Goal: Information Seeking & Learning: Learn about a topic

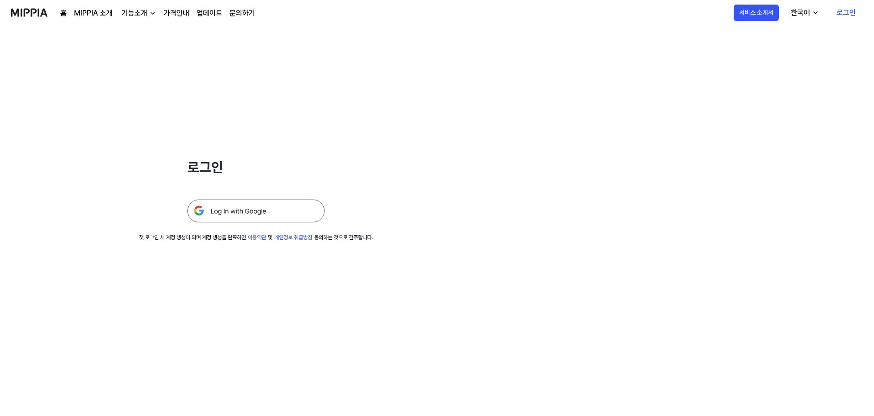
click at [284, 209] on img at bounding box center [255, 211] width 137 height 23
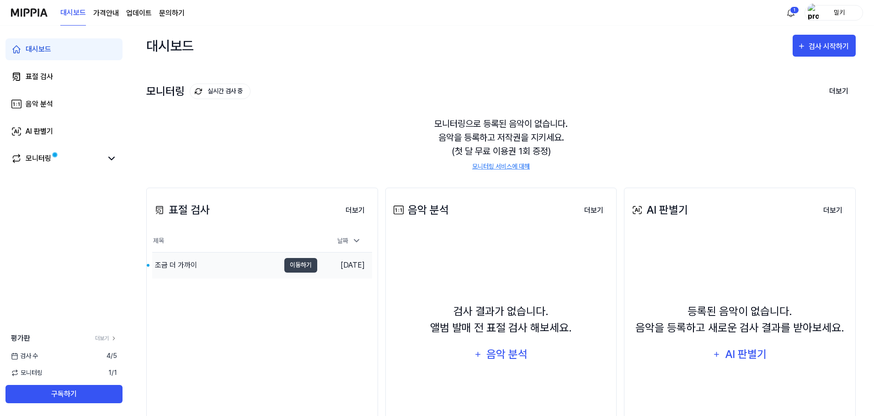
click at [214, 263] on div "조금 더 가까이" at bounding box center [215, 266] width 127 height 26
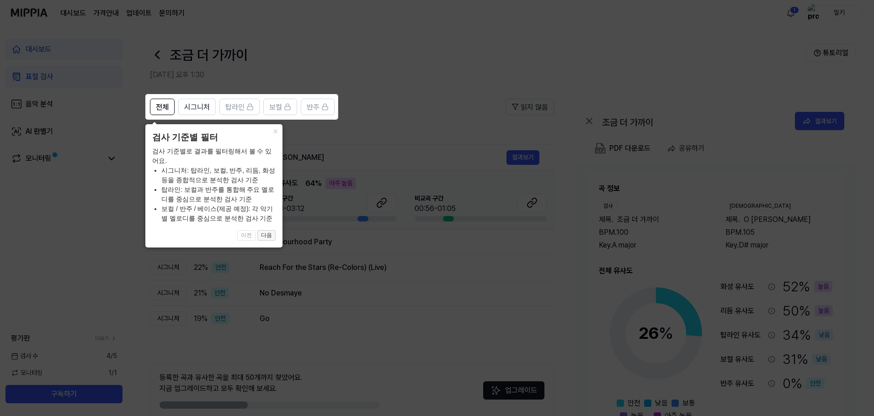
click at [271, 236] on button "다음" at bounding box center [266, 235] width 18 height 11
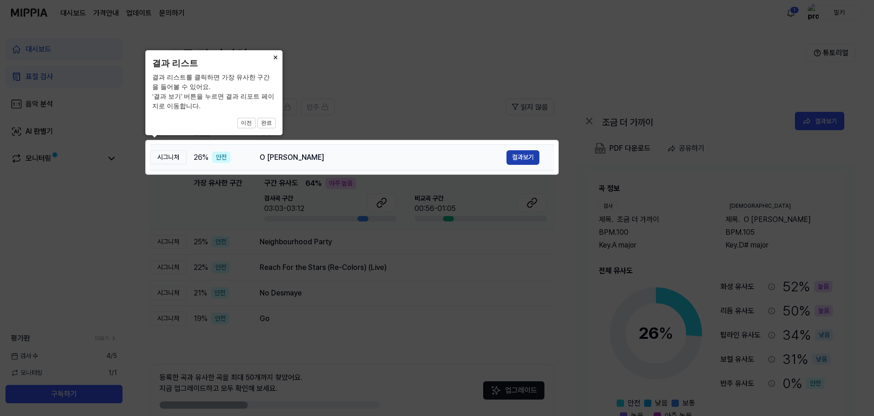
click at [520, 159] on button "결과보기" at bounding box center [522, 157] width 33 height 15
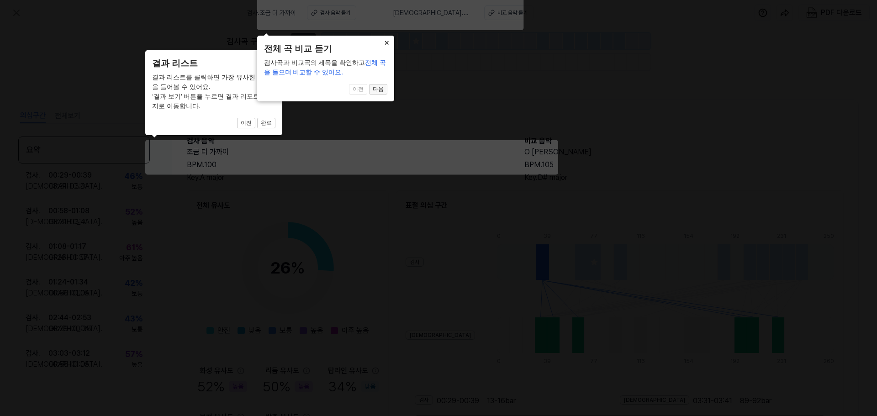
click at [276, 118] on button "다음" at bounding box center [266, 123] width 18 height 11
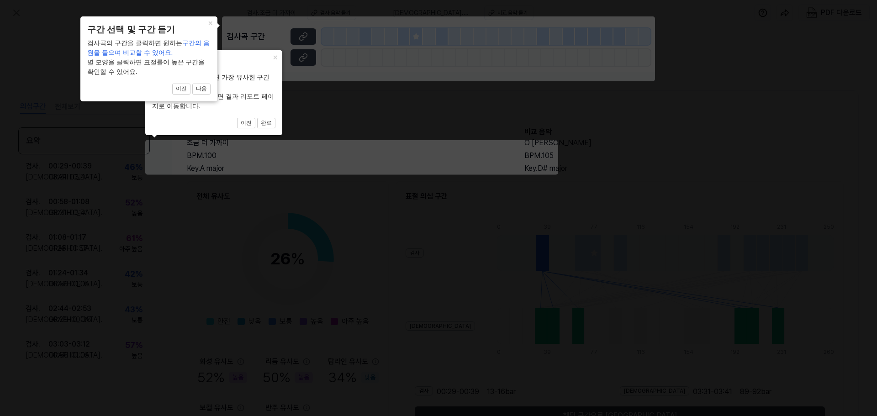
click at [224, 58] on header "결과 리스트" at bounding box center [213, 63] width 123 height 13
click at [257, 118] on button "다음" at bounding box center [266, 123] width 18 height 11
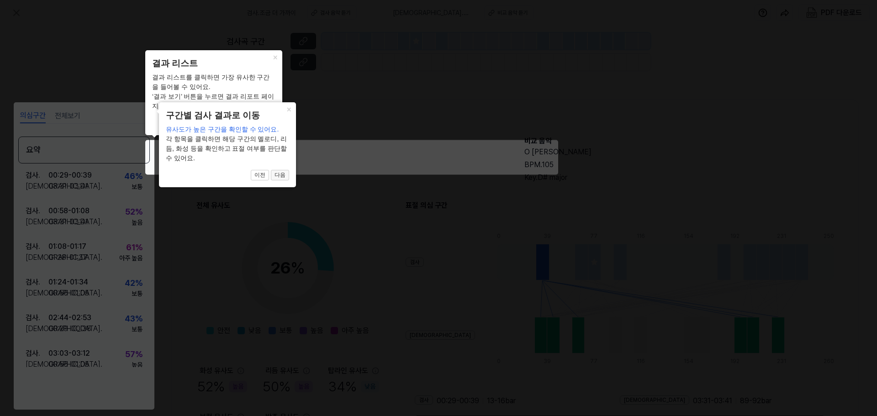
click at [276, 129] on button "다음" at bounding box center [266, 123] width 18 height 11
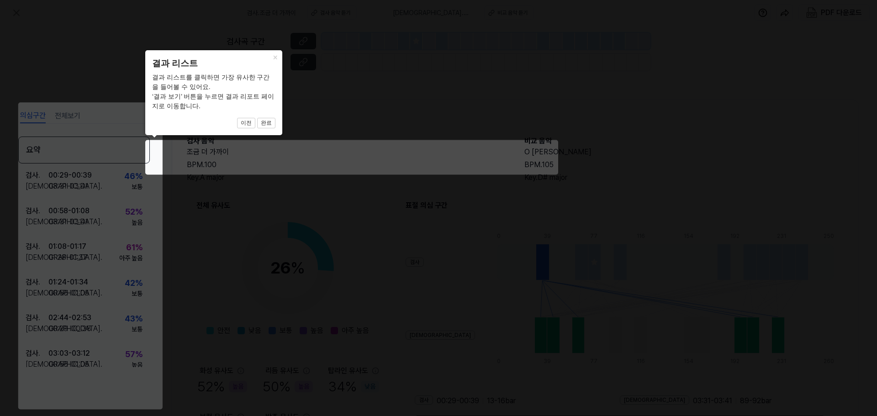
scroll to position [70, 0]
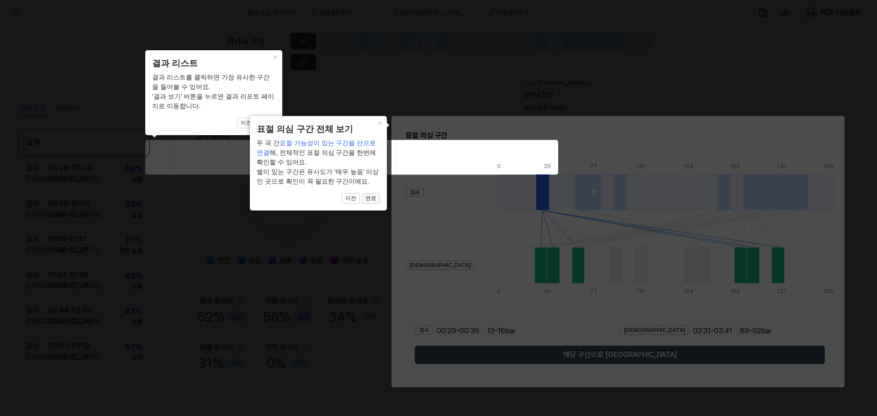
click at [276, 129] on button "완료" at bounding box center [266, 123] width 18 height 11
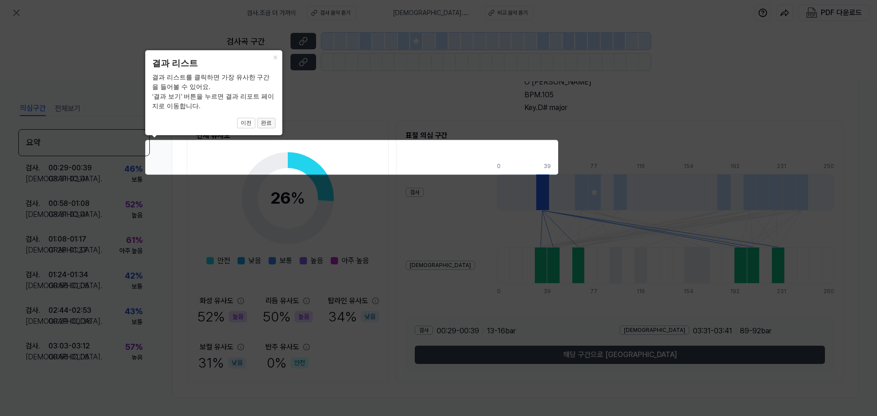
click at [264, 122] on button "완료" at bounding box center [266, 123] width 18 height 11
click at [269, 122] on button "완료" at bounding box center [266, 123] width 18 height 11
click at [337, 117] on icon at bounding box center [438, 208] width 877 height 416
click at [276, 55] on button "×" at bounding box center [275, 56] width 15 height 13
click at [454, 95] on icon at bounding box center [438, 208] width 877 height 416
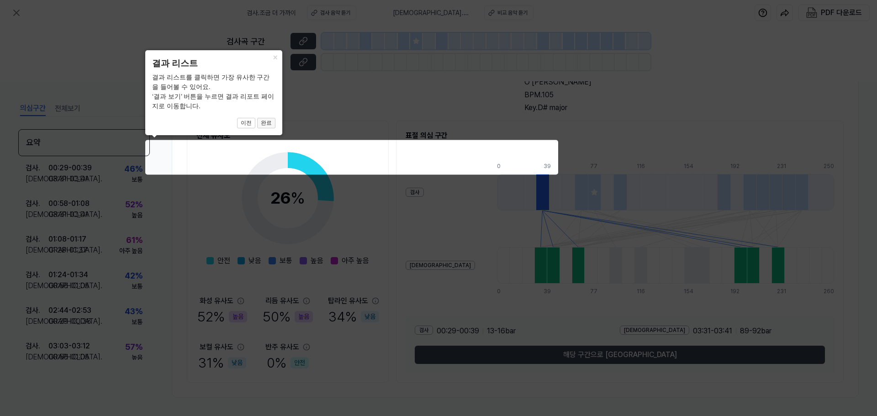
click at [265, 122] on button "완료" at bounding box center [266, 123] width 18 height 11
click at [276, 57] on button "×" at bounding box center [275, 56] width 15 height 13
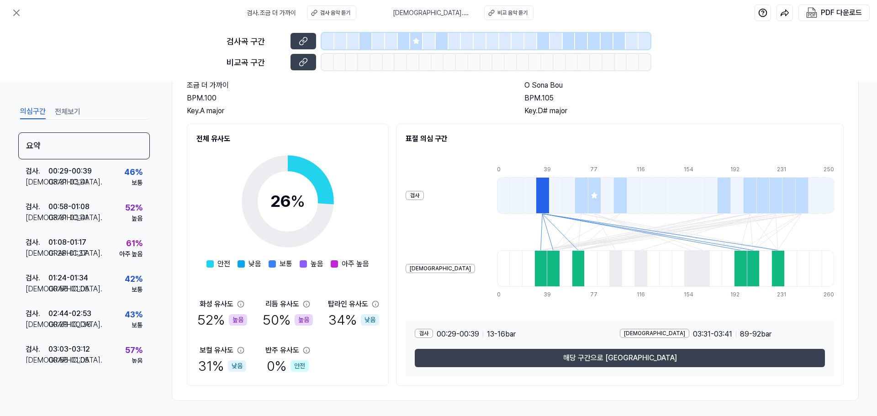
scroll to position [70, 0]
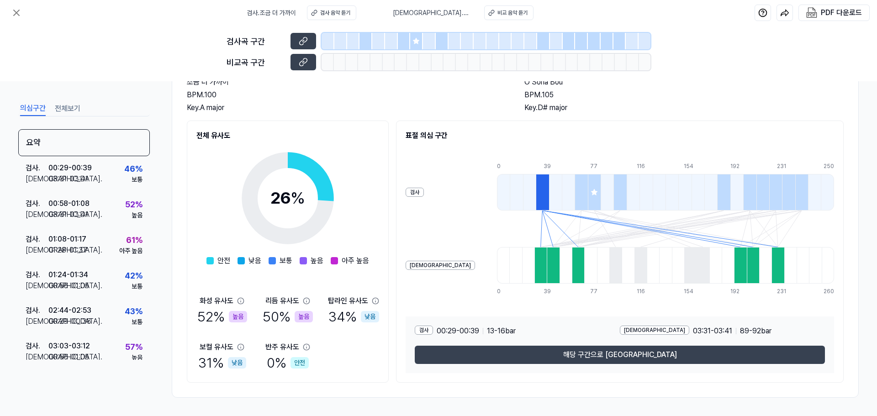
click at [59, 112] on button "전체보기" at bounding box center [68, 108] width 26 height 15
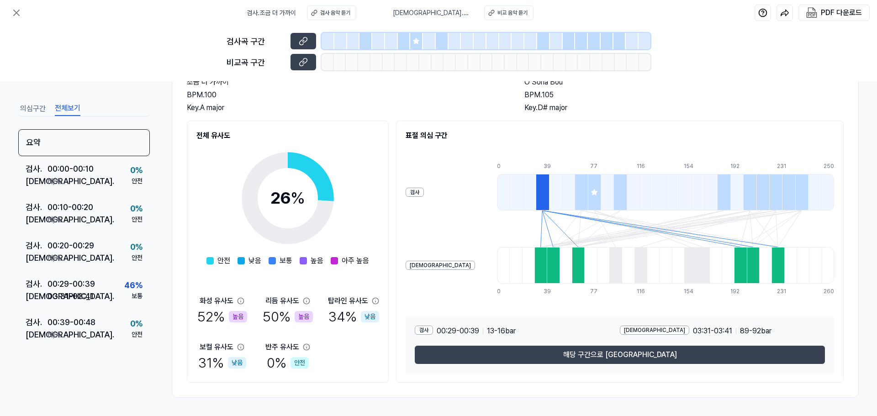
click at [30, 106] on button "의심구간" at bounding box center [33, 108] width 26 height 15
click at [61, 109] on button "전체보기" at bounding box center [68, 108] width 26 height 15
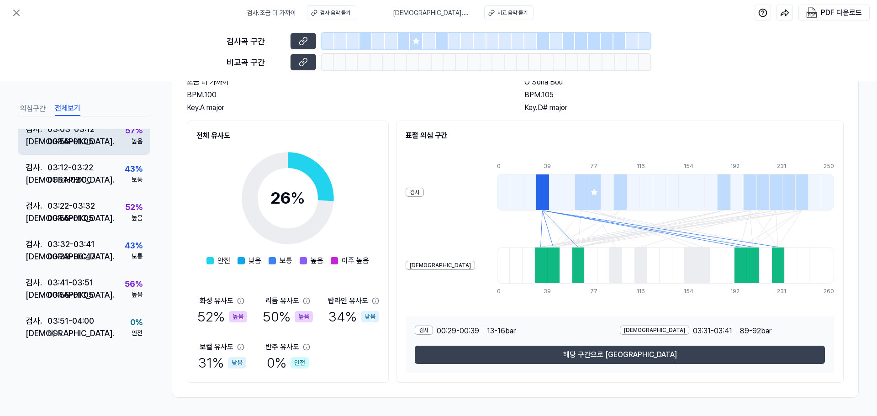
scroll to position [769, 0]
click at [30, 108] on button "의심구간" at bounding box center [33, 108] width 26 height 15
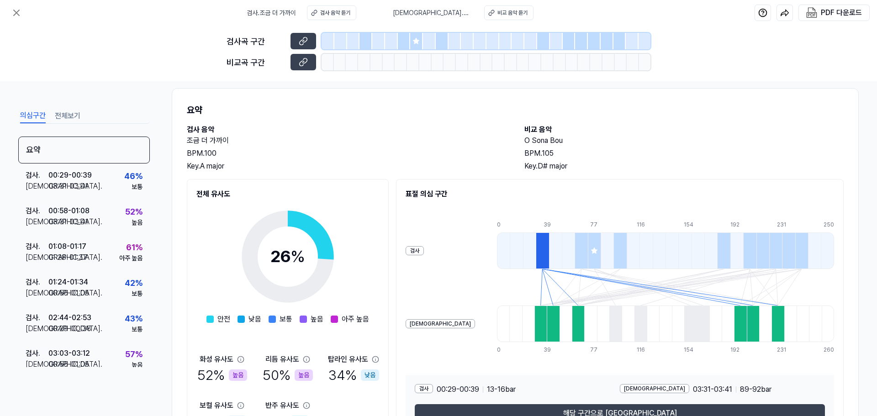
scroll to position [0, 0]
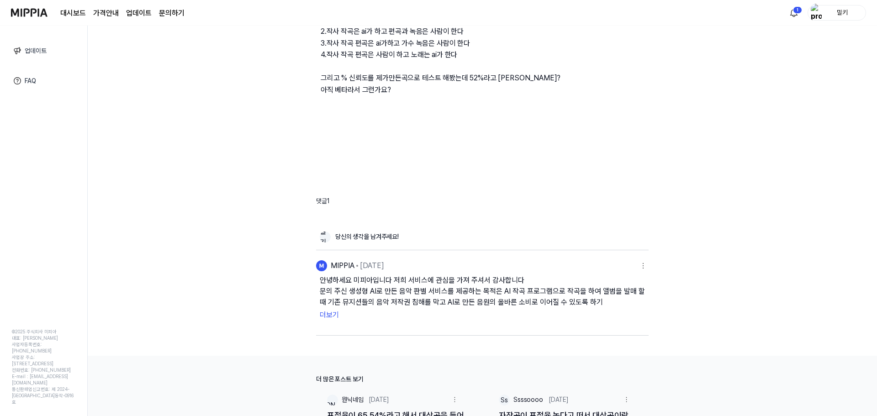
scroll to position [182, 0]
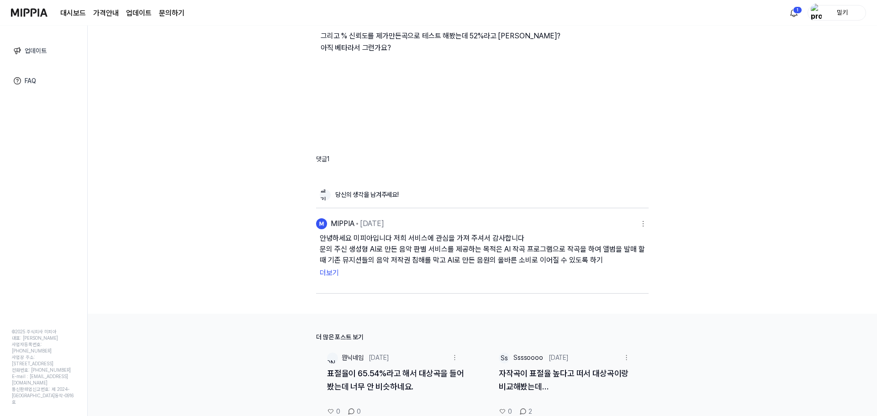
click at [328, 271] on button "더보기" at bounding box center [482, 273] width 325 height 15
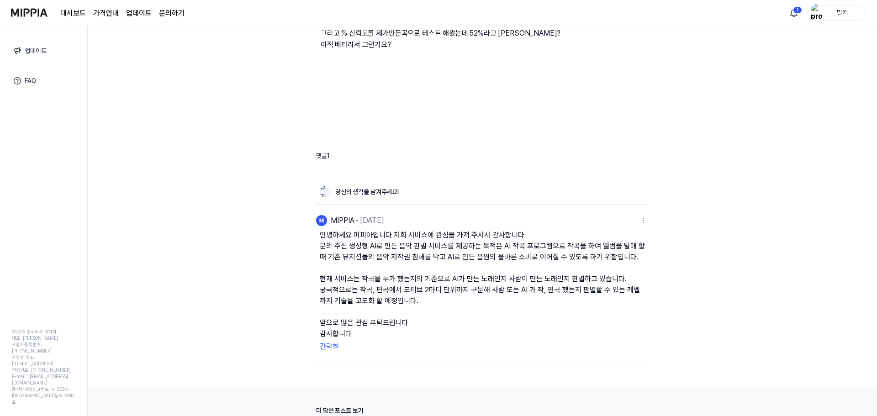
scroll to position [228, 0]
